Goal: Task Accomplishment & Management: Manage account settings

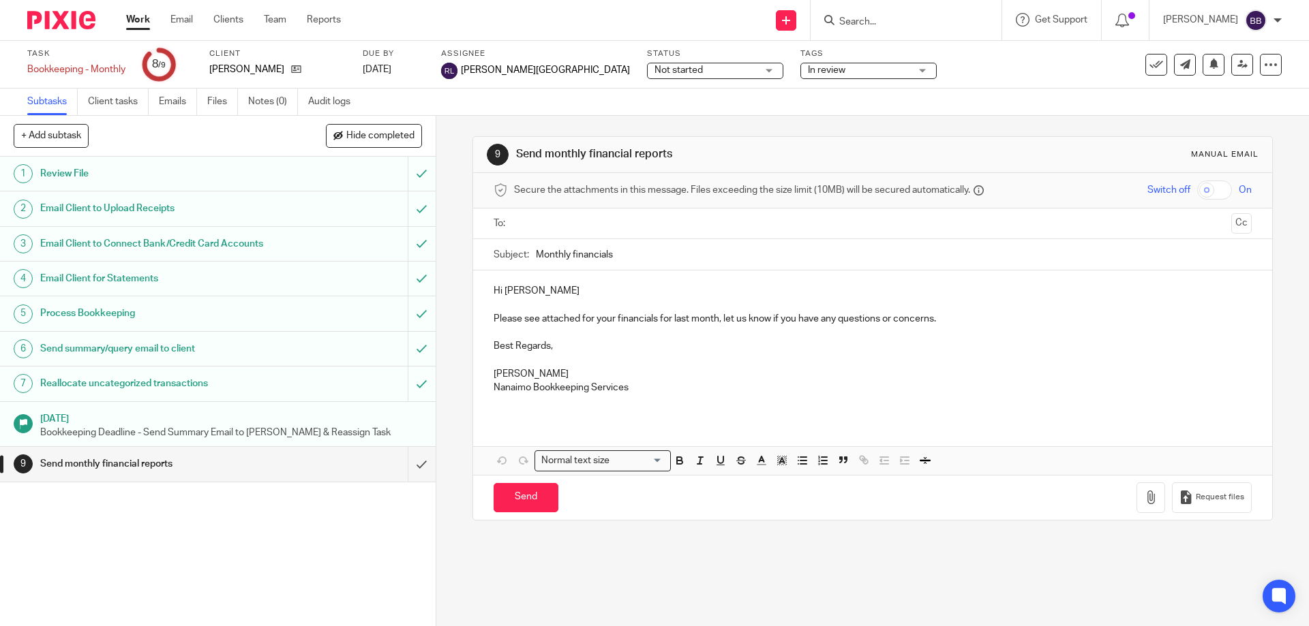
click at [140, 16] on link "Work" at bounding box center [138, 20] width 24 height 14
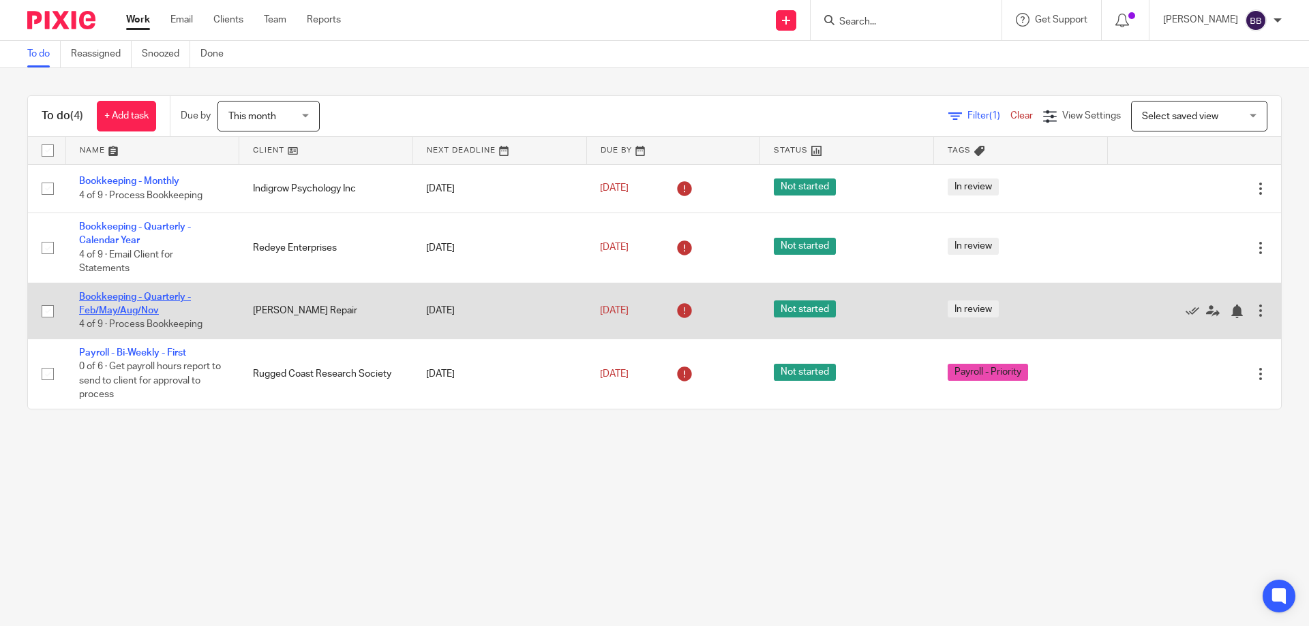
click at [127, 306] on link "Bookkeeping - Quarterly - Feb/May/Aug/Nov" at bounding box center [135, 303] width 112 height 23
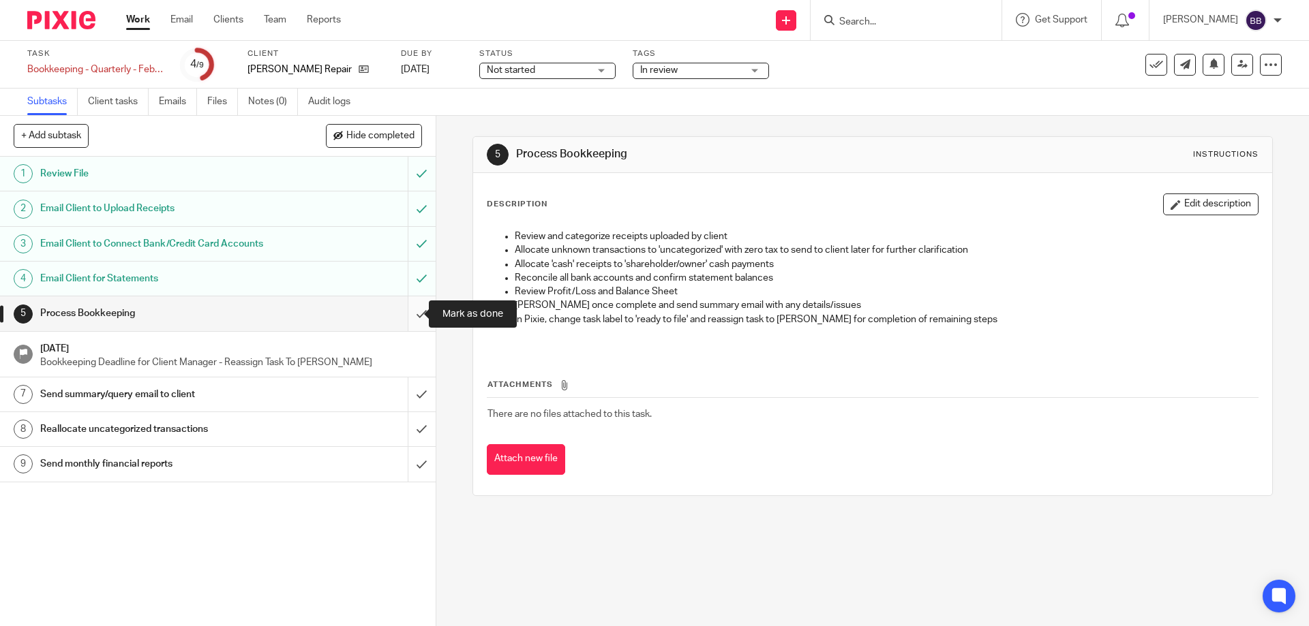
click at [405, 314] on input "submit" at bounding box center [218, 313] width 436 height 34
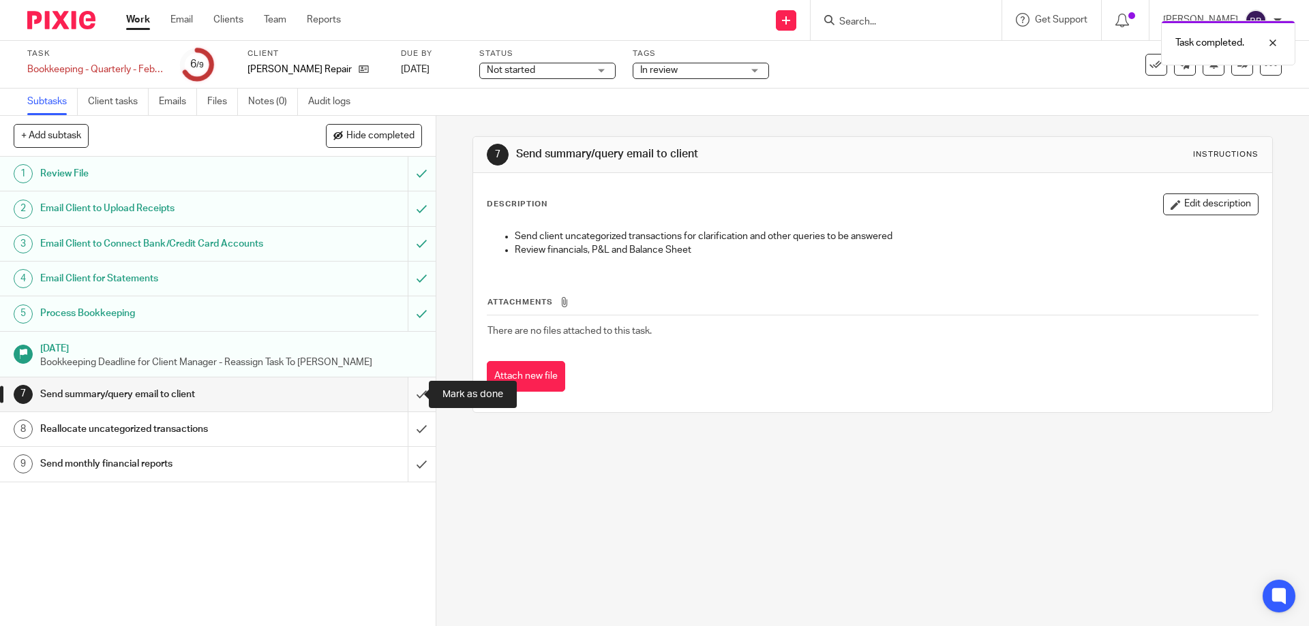
click at [406, 391] on input "submit" at bounding box center [218, 395] width 436 height 34
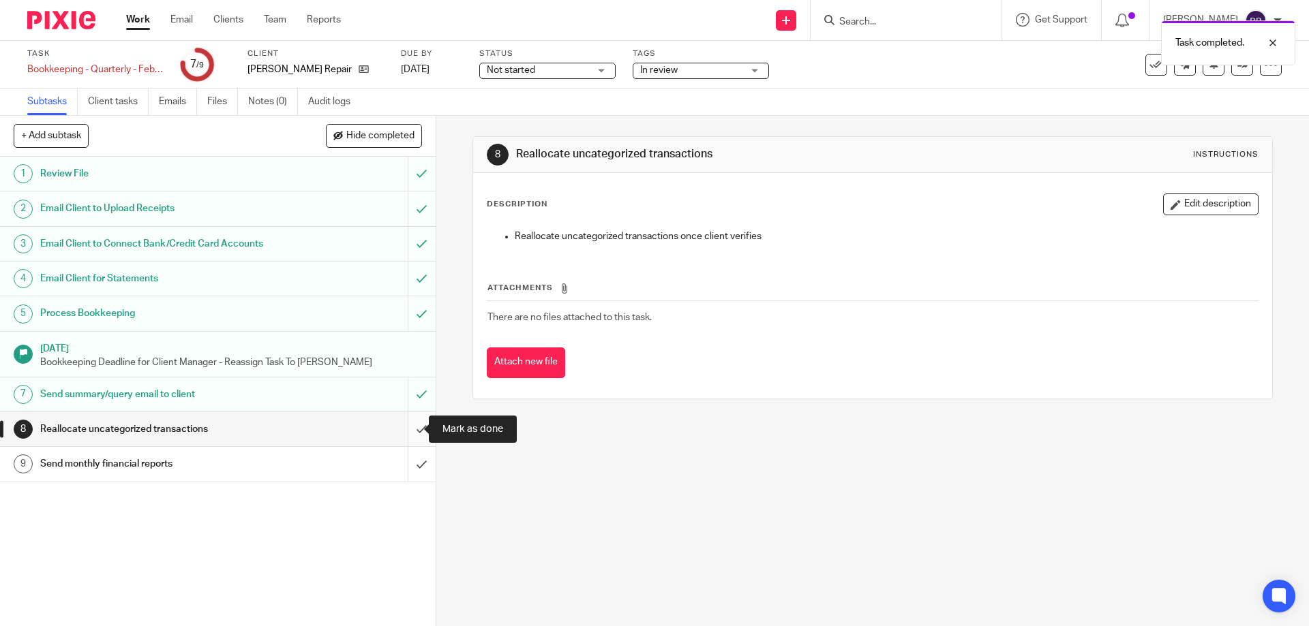
click at [404, 429] on input "submit" at bounding box center [218, 429] width 436 height 34
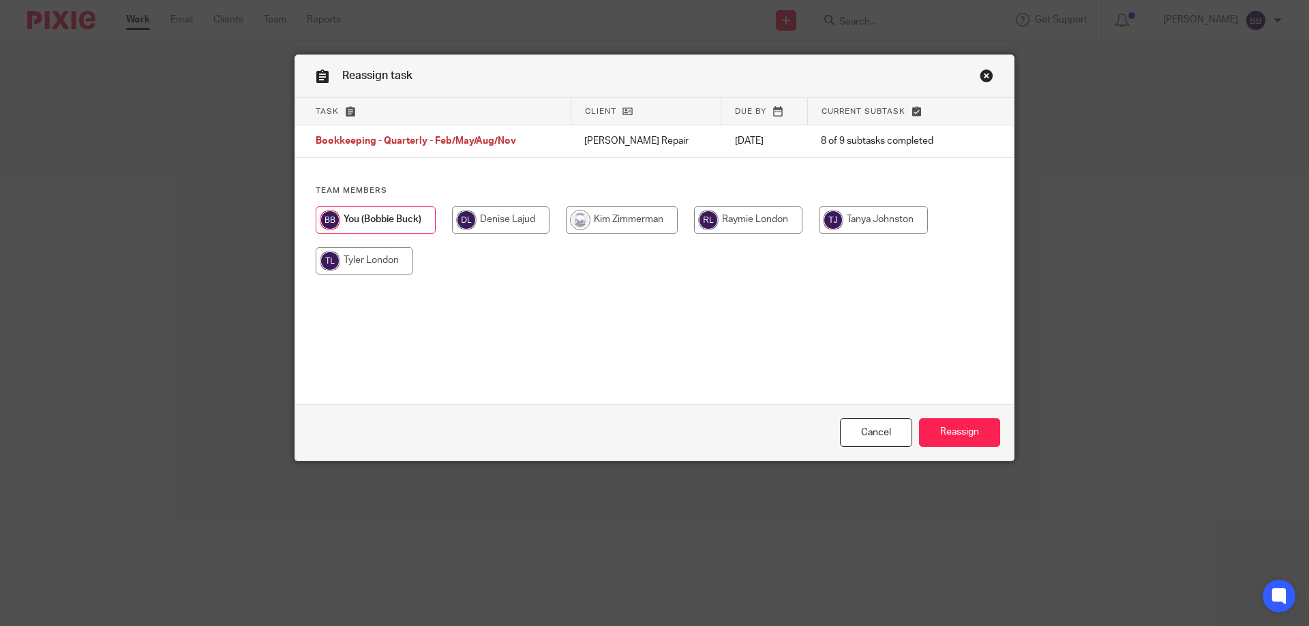
click at [744, 222] on input "radio" at bounding box center [748, 220] width 108 height 27
radio input "true"
drag, startPoint x: 956, startPoint y: 433, endPoint x: 958, endPoint y: 427, distance: 7.0
click at [956, 431] on input "Reassign" at bounding box center [959, 432] width 81 height 29
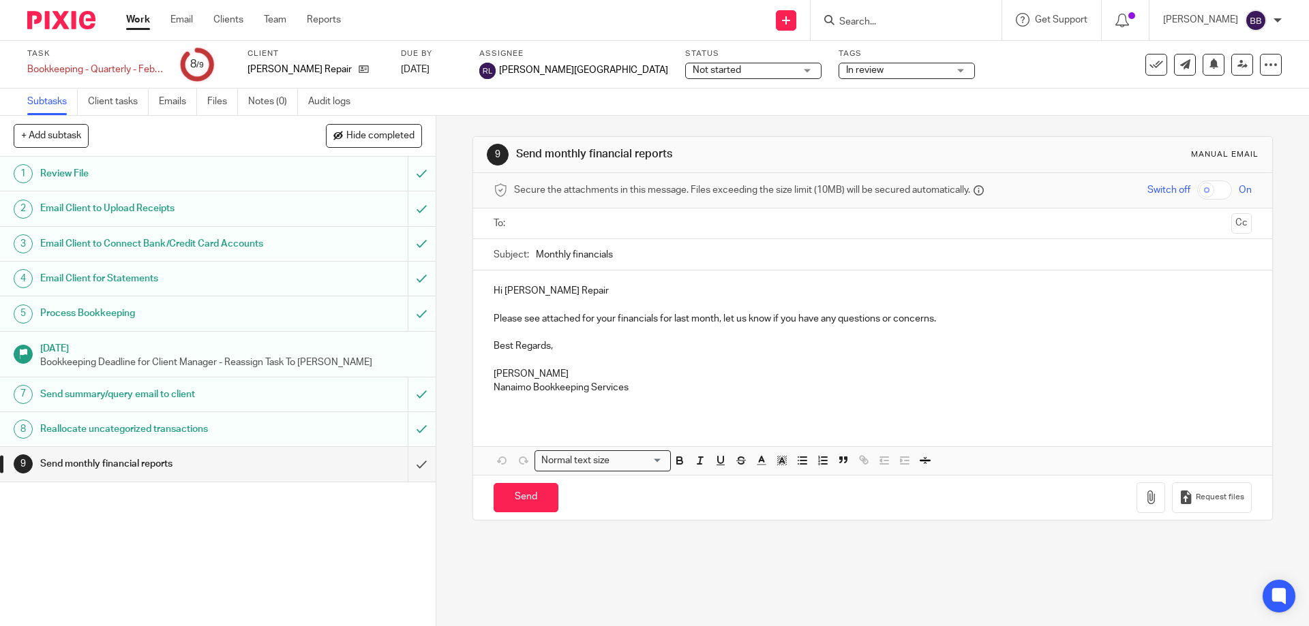
click at [143, 20] on link "Work" at bounding box center [138, 20] width 24 height 14
